Goal: Find specific page/section: Find specific page/section

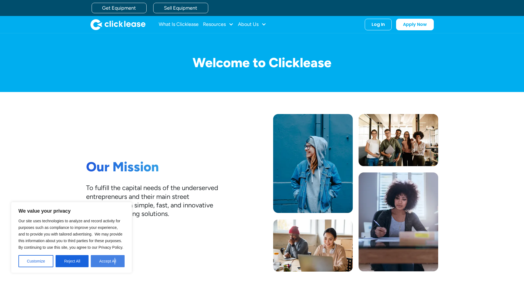
drag, startPoint x: 116, startPoint y: 252, endPoint x: 113, endPoint y: 256, distance: 4.7
click at [113, 256] on div "Our site uses technologies to analyze and record activity for purposes such as …" at bounding box center [71, 242] width 106 height 50
click at [111, 259] on button "Accept All" at bounding box center [108, 261] width 34 height 12
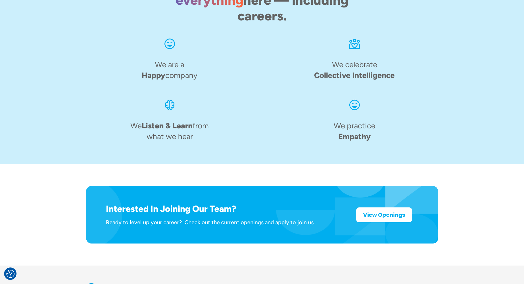
scroll to position [823, 0]
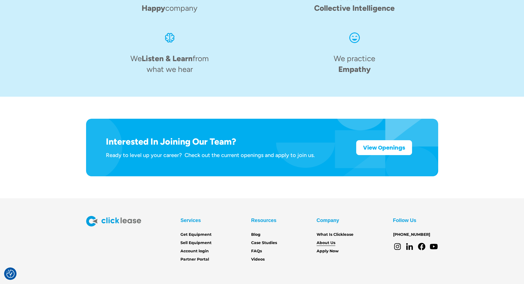
click at [323, 240] on link "About Us" at bounding box center [326, 243] width 19 height 6
